Goal: Navigation & Orientation: Find specific page/section

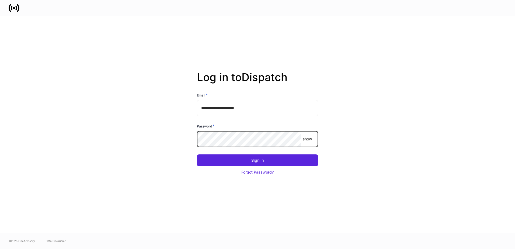
click at [197, 154] on button "Sign In" at bounding box center [257, 160] width 121 height 12
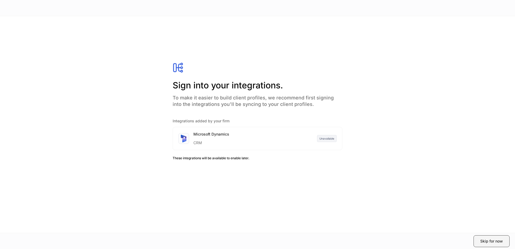
click at [499, 242] on div "Skip for now" at bounding box center [491, 240] width 23 height 5
